Goal: Information Seeking & Learning: Learn about a topic

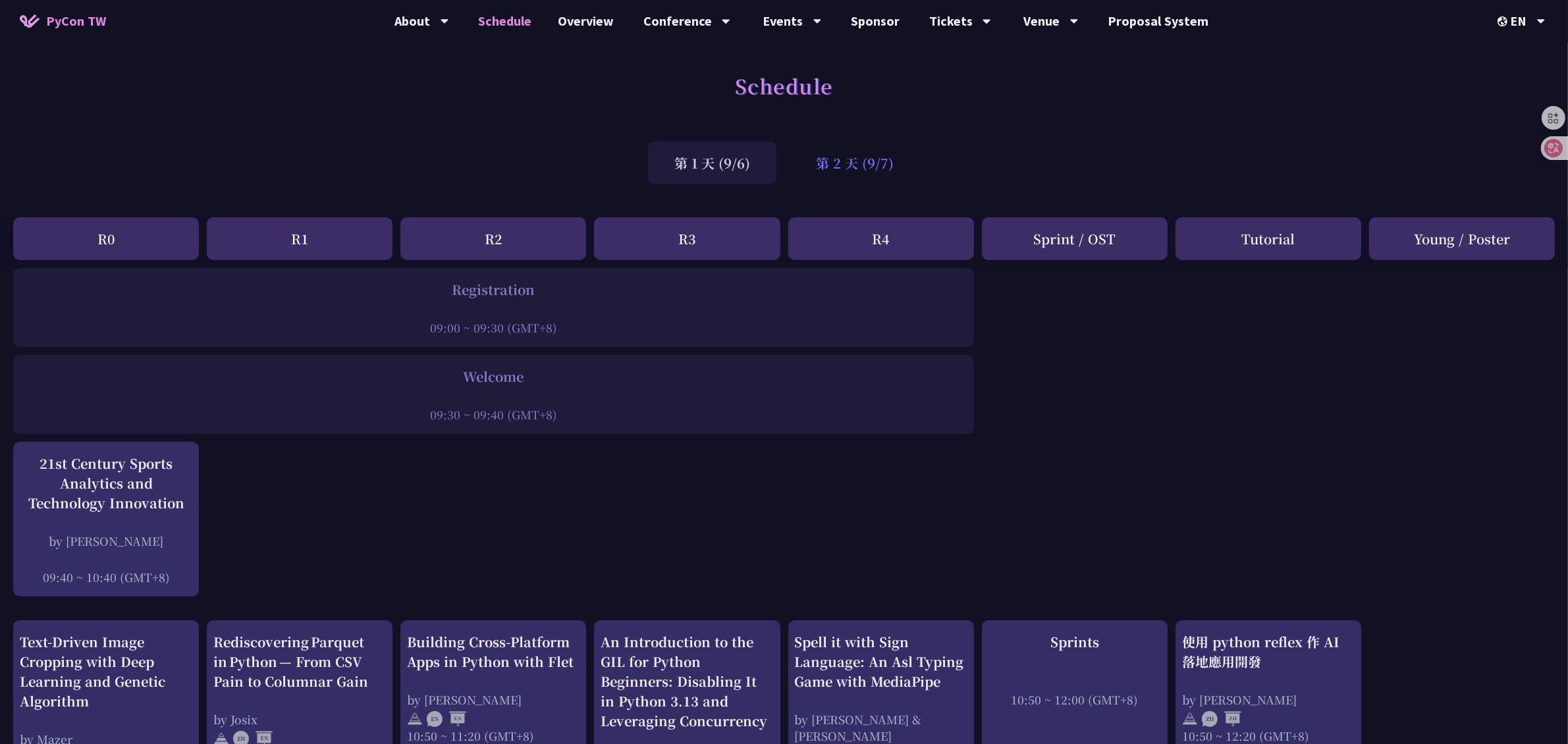
click at [831, 167] on div "第 2 天 (9/7)" at bounding box center [854, 163] width 131 height 43
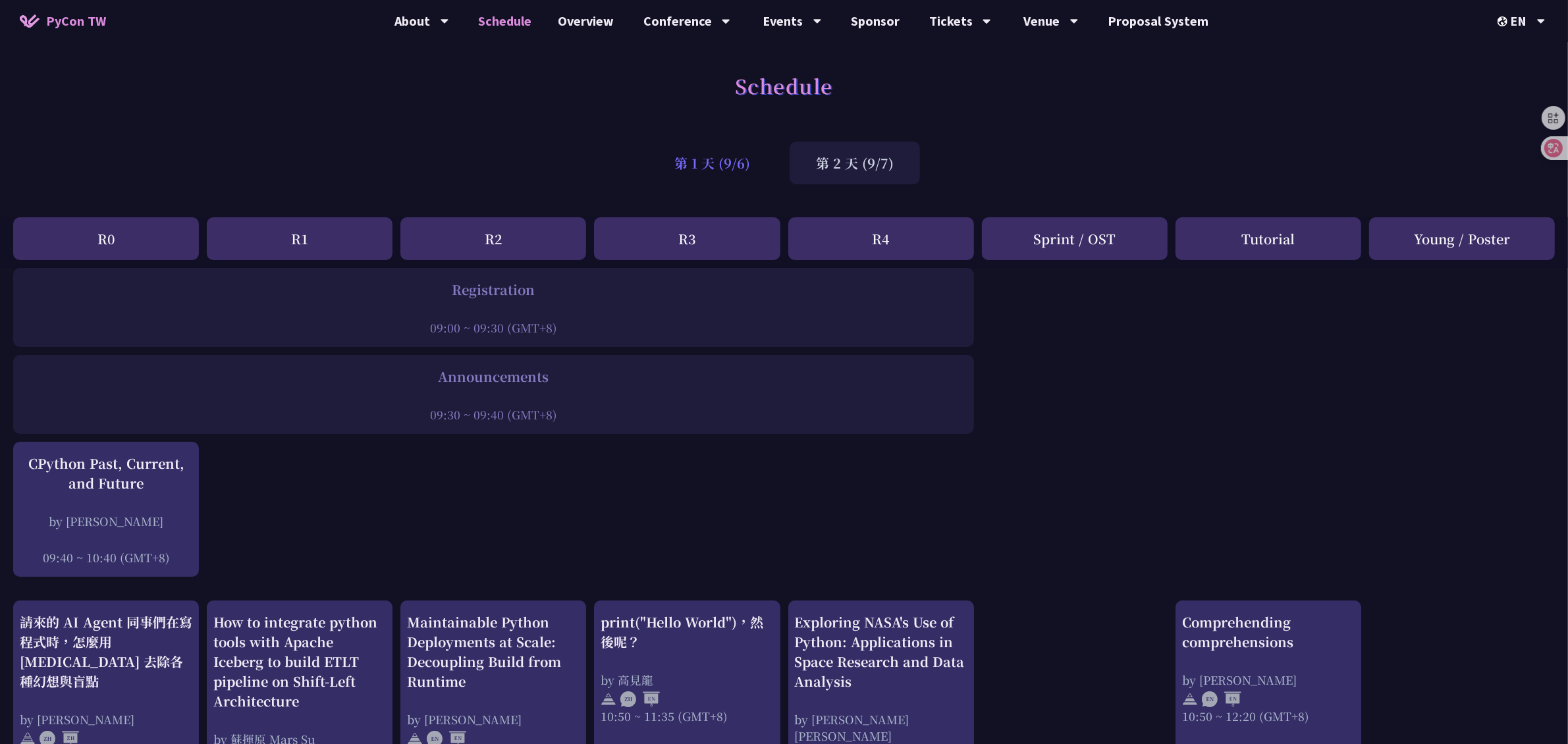
click at [696, 163] on div "第 1 天 (9/6)" at bounding box center [712, 163] width 128 height 43
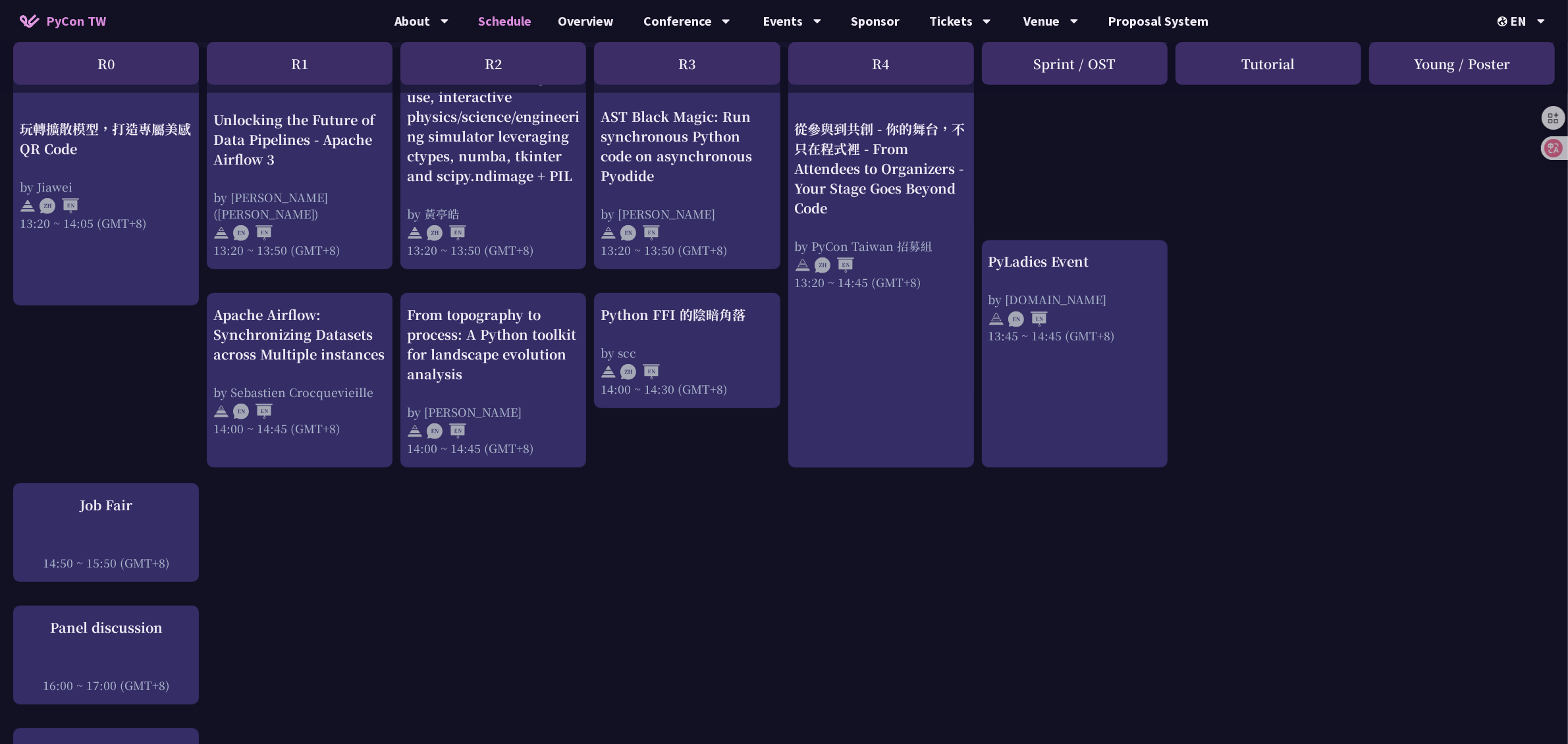
scroll to position [987, 0]
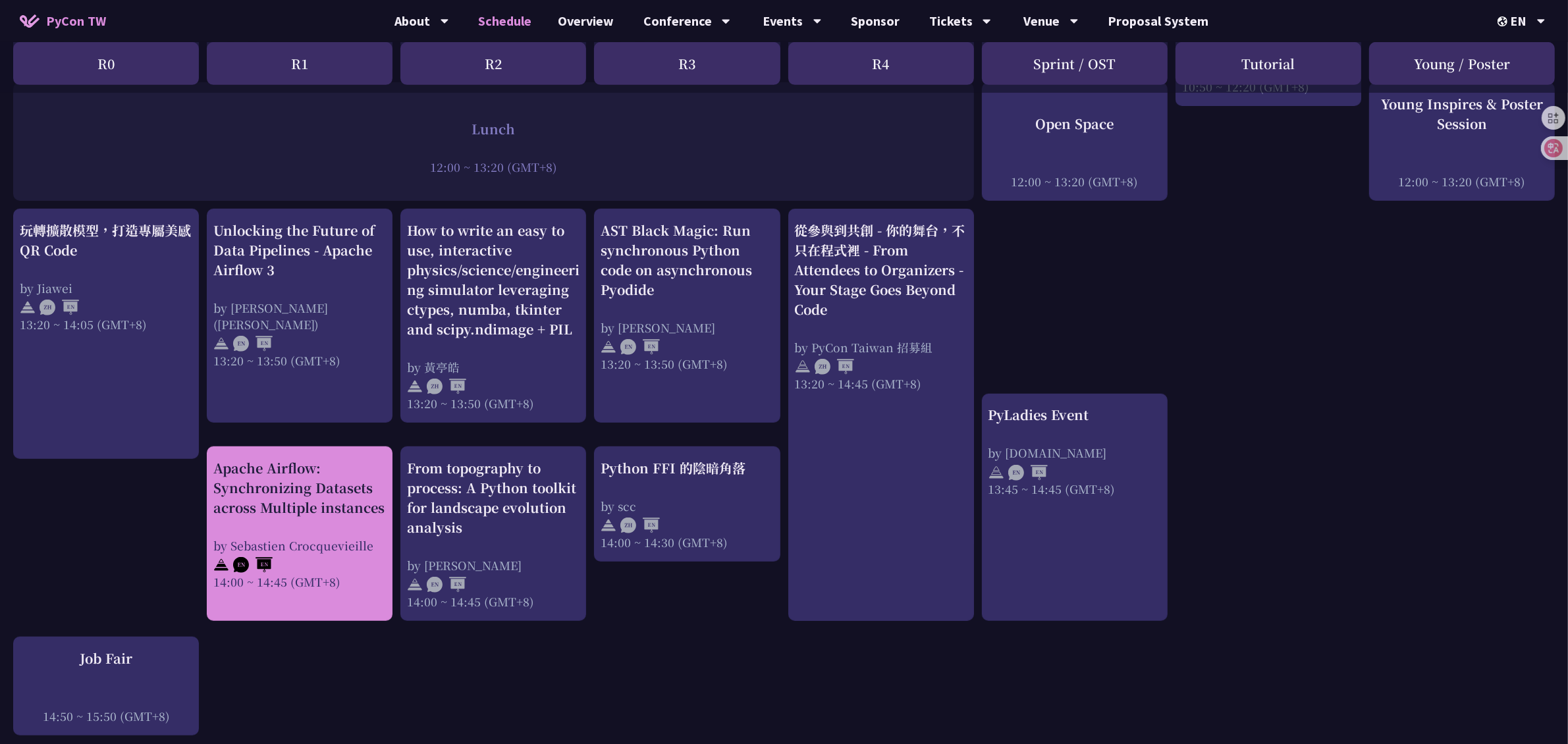
click at [301, 458] on div "Apache Airflow: Synchronizing Datasets across Multiple instances" at bounding box center [300, 487] width 173 height 59
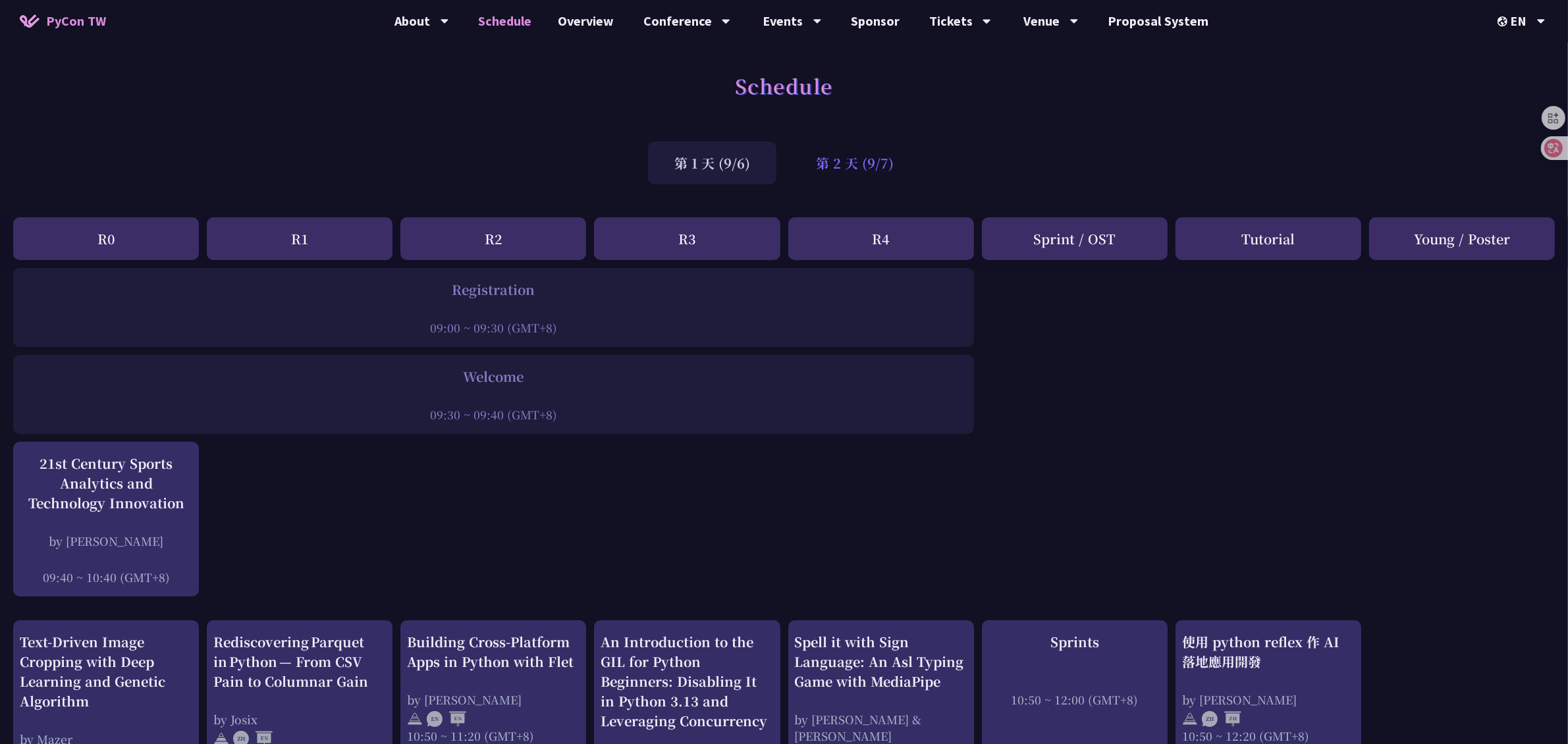
click at [835, 161] on div "第 2 天 (9/7)" at bounding box center [854, 163] width 131 height 43
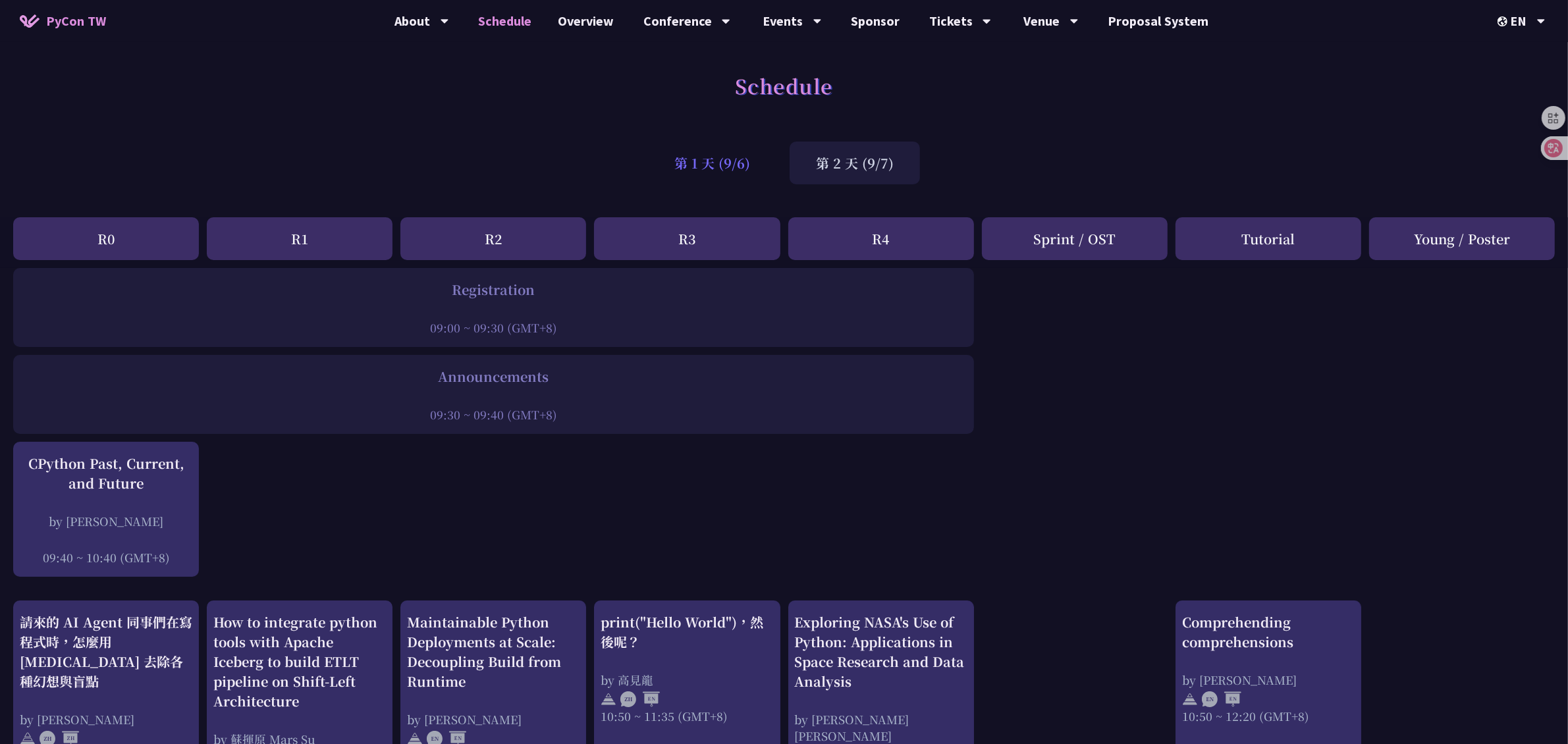
click at [688, 176] on div "第 1 天 (9/6)" at bounding box center [712, 163] width 128 height 43
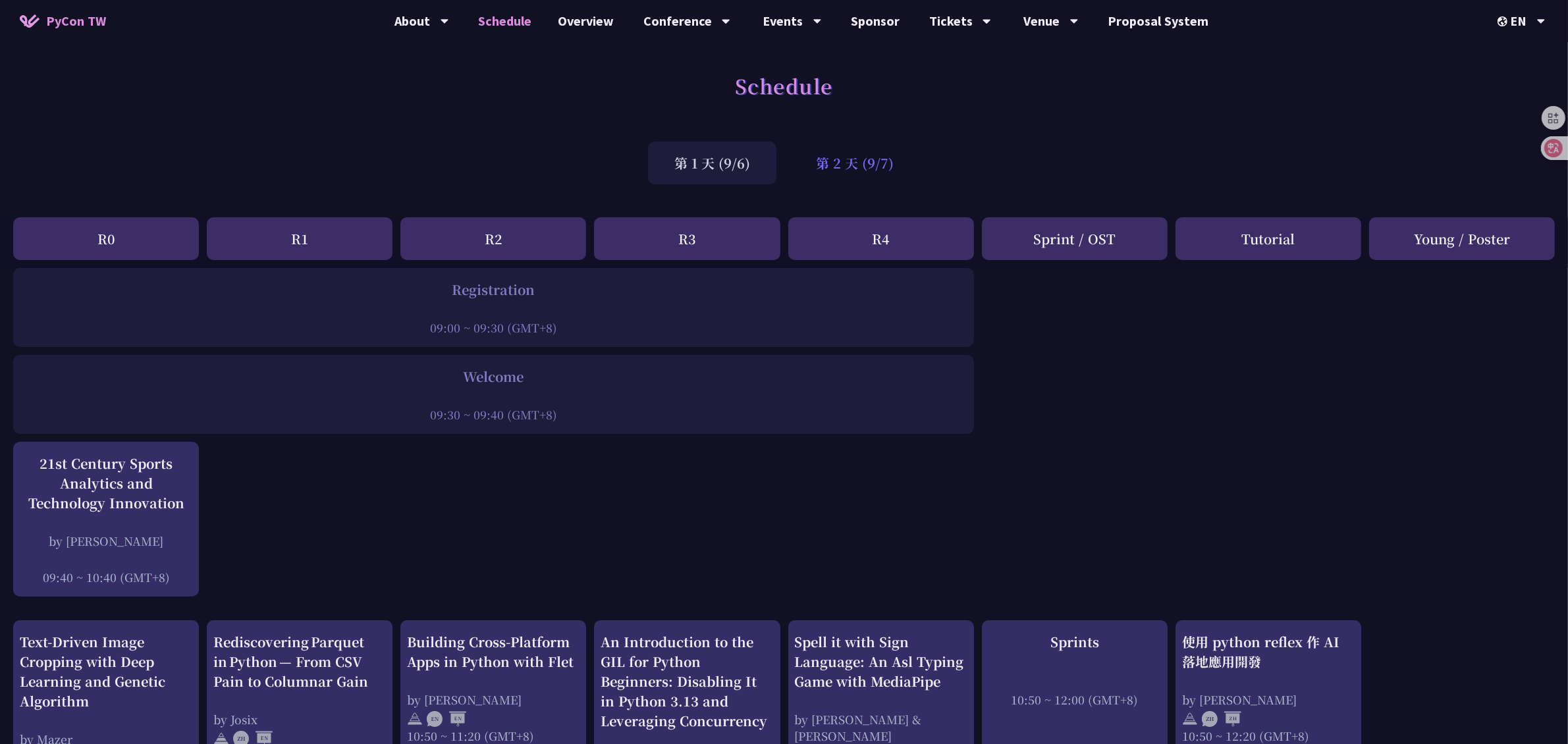
click at [860, 152] on div "第 2 天 (9/7)" at bounding box center [854, 163] width 131 height 43
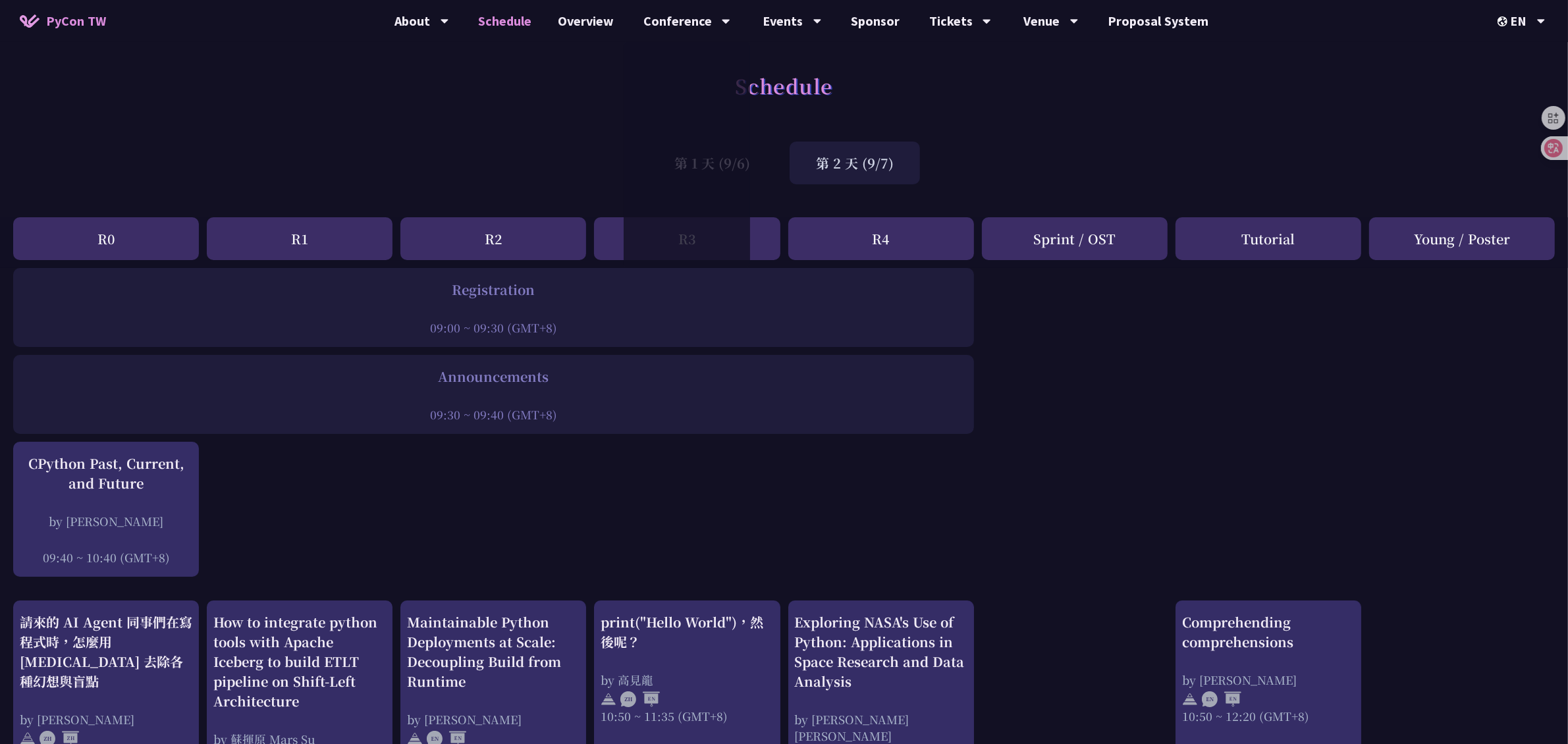
click at [1139, 147] on div "第 1 天 (9/6) 第 2 天 (9/7)" at bounding box center [784, 162] width 1568 height 56
click at [725, 162] on div "第 1 天 (9/6)" at bounding box center [712, 163] width 128 height 43
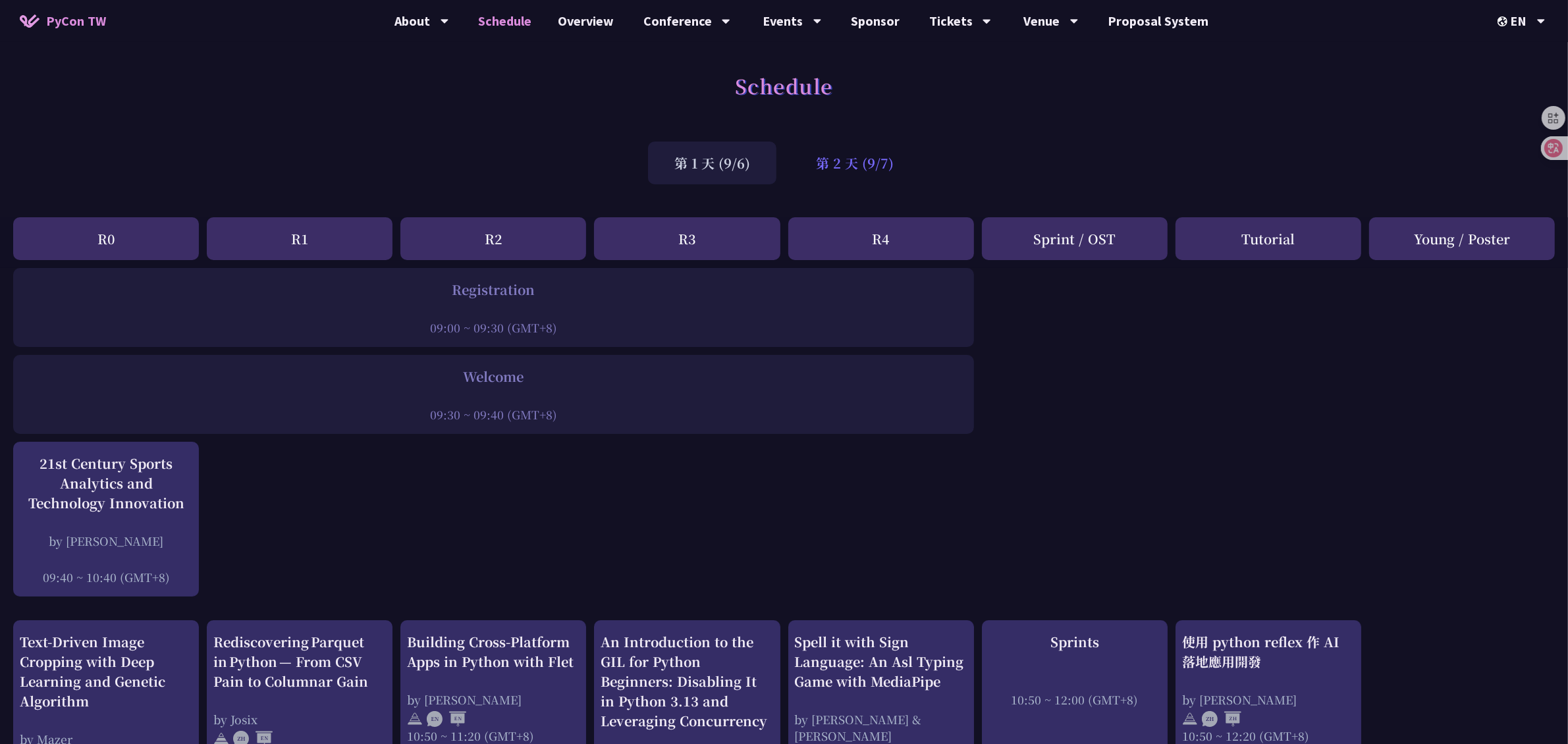
click at [847, 163] on div "第 2 天 (9/7)" at bounding box center [854, 163] width 131 height 43
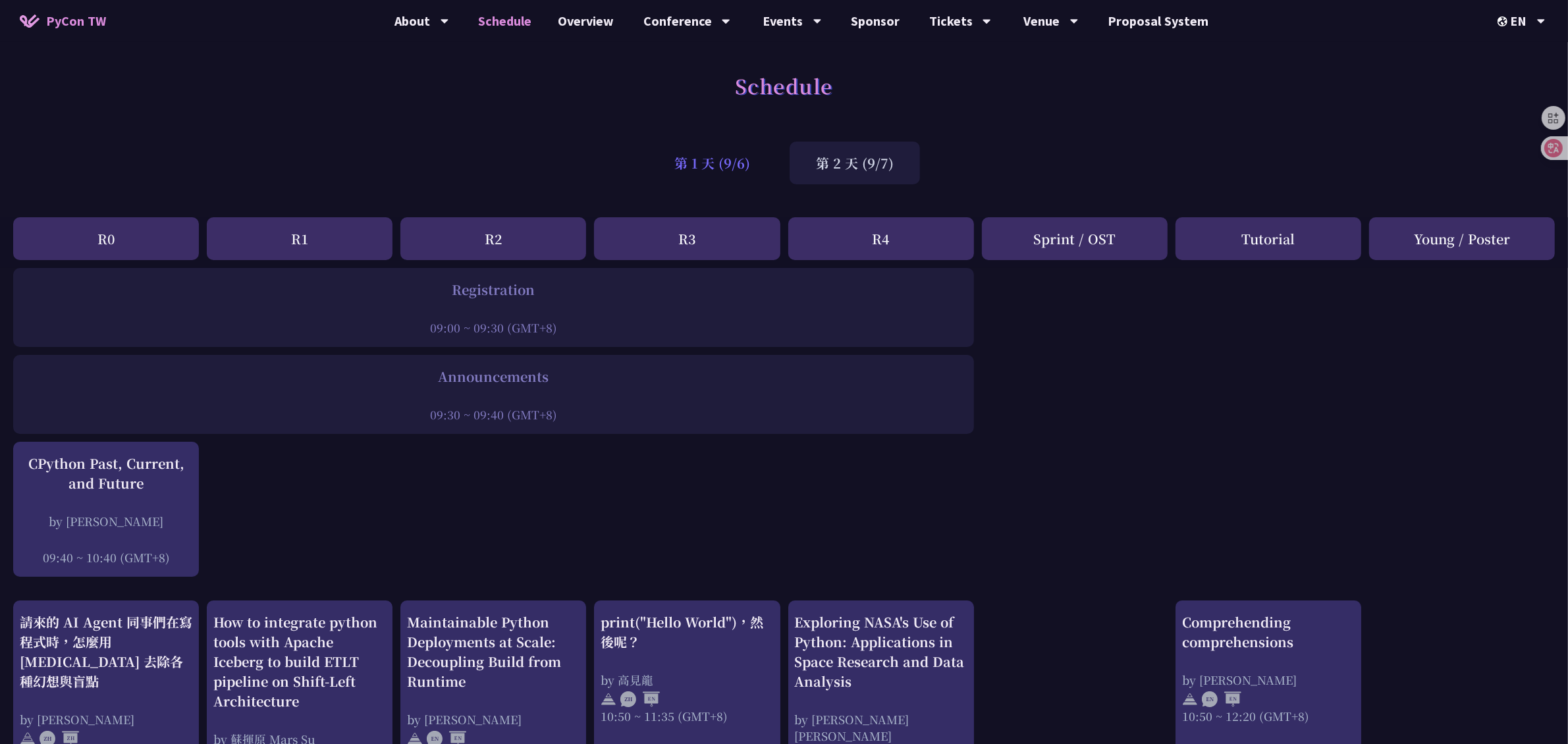
click at [721, 159] on div "第 1 天 (9/6)" at bounding box center [712, 163] width 128 height 43
